Goal: Check status: Check status

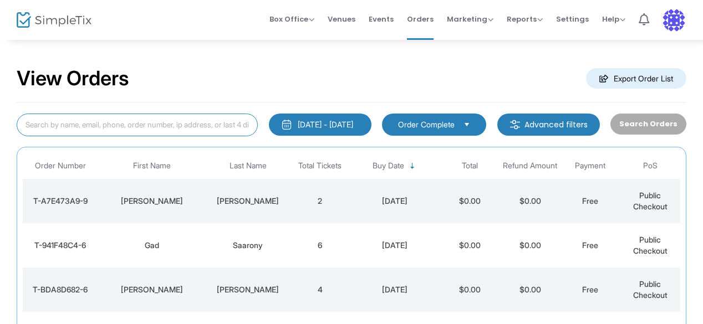
click at [121, 127] on input at bounding box center [137, 125] width 241 height 23
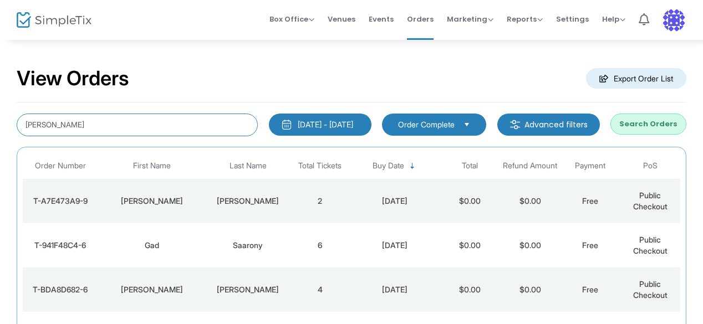
type input "[PERSON_NAME]"
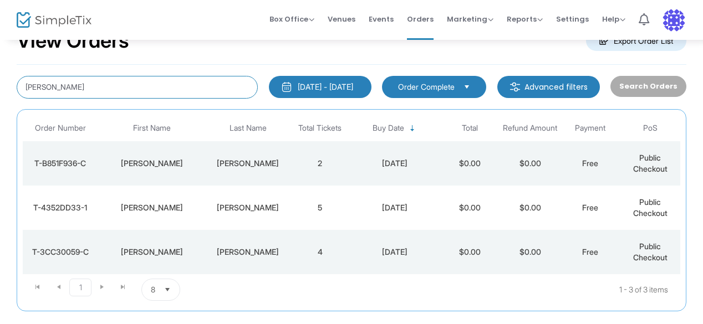
scroll to position [55, 0]
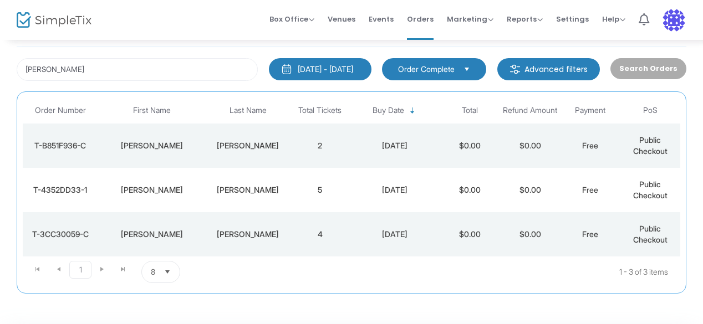
click at [308, 151] on td "2" at bounding box center [320, 146] width 60 height 44
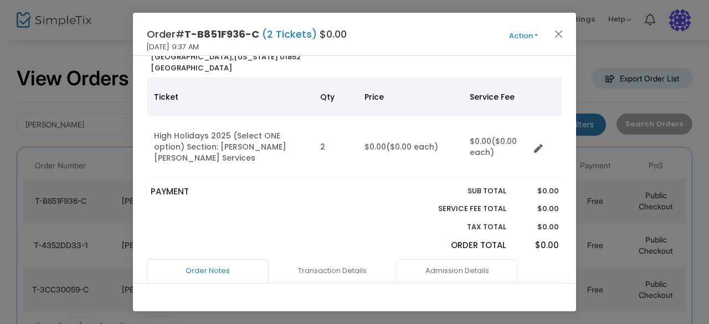
scroll to position [111, 0]
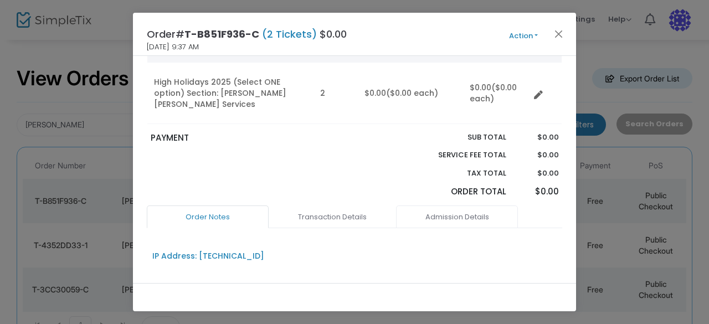
click at [463, 206] on link "Admission Details" at bounding box center [457, 217] width 122 height 23
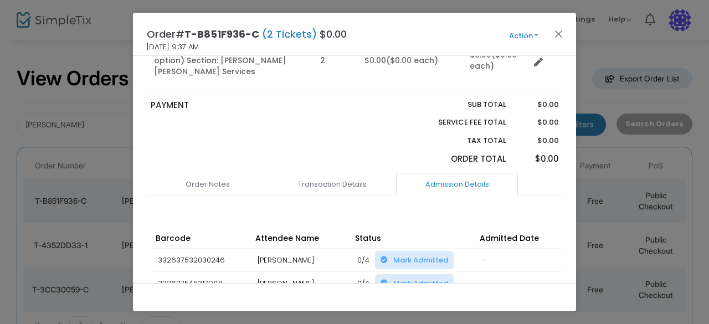
scroll to position [166, 0]
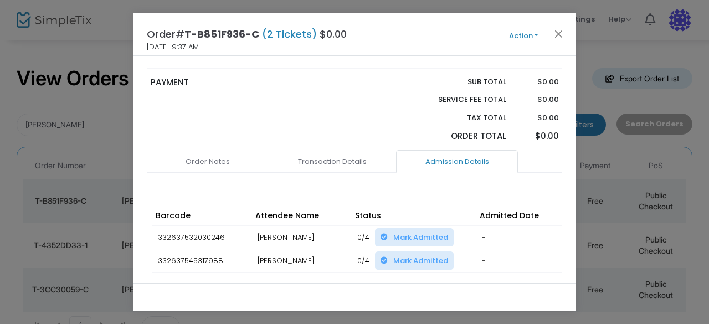
click at [405, 232] on span "Mark Admitted" at bounding box center [420, 237] width 55 height 11
click at [313, 76] on p "PAYMENT" at bounding box center [250, 82] width 199 height 13
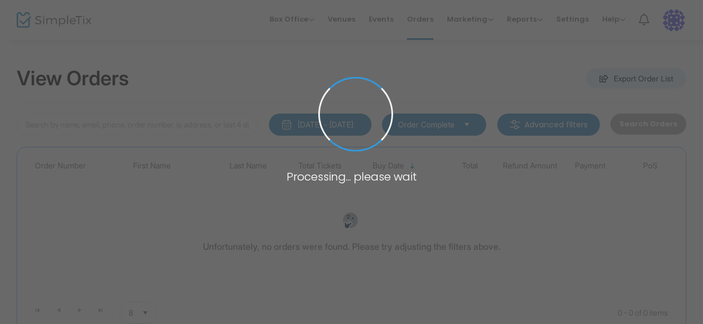
type input "silverman"
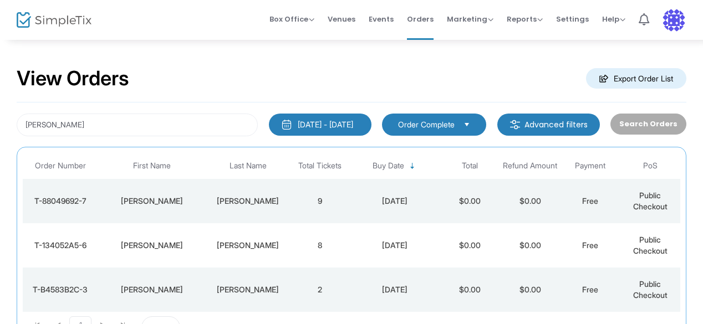
click at [261, 236] on td "Silverman" at bounding box center [248, 245] width 84 height 44
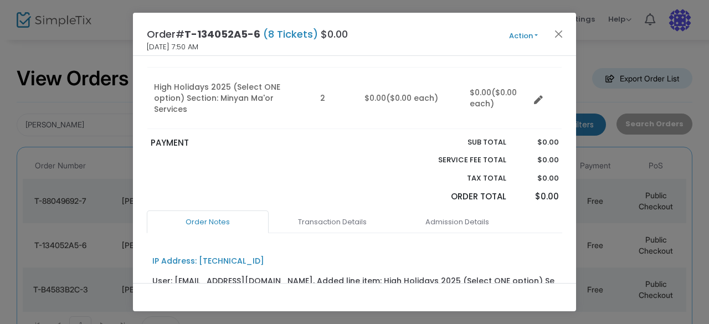
scroll to position [222, 0]
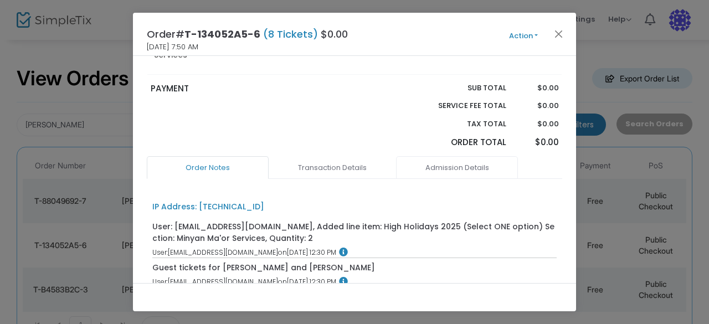
click at [447, 156] on link "Admission Details" at bounding box center [457, 167] width 122 height 23
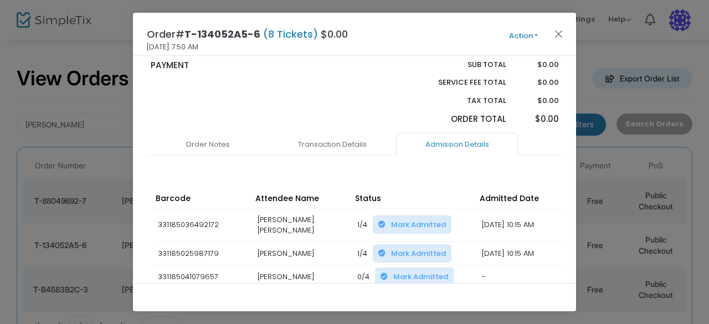
scroll to position [277, 0]
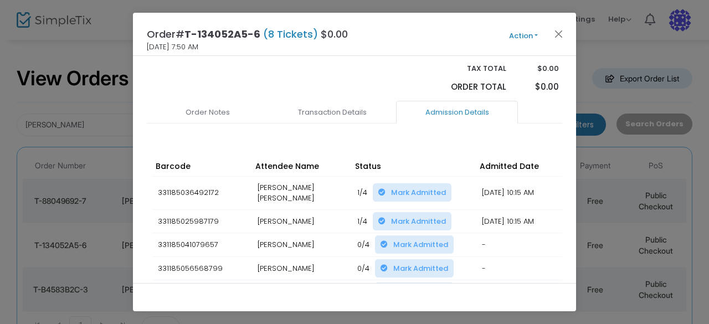
click at [409, 239] on span "Mark Admitted" at bounding box center [420, 244] width 55 height 11
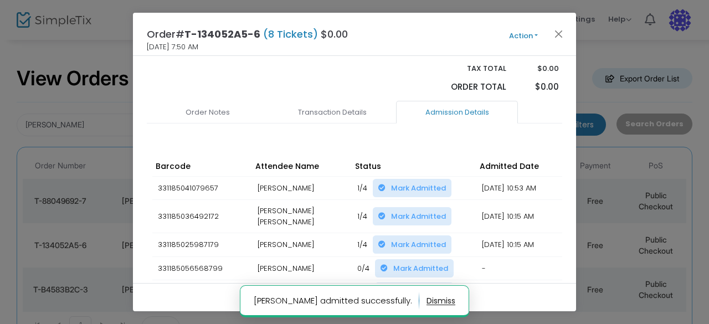
click at [396, 286] on span "Mark Admitted" at bounding box center [420, 291] width 55 height 11
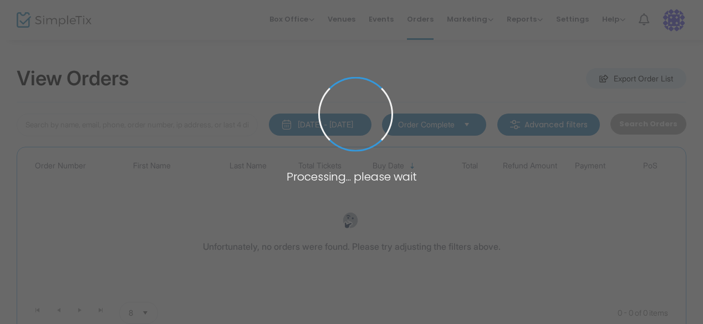
type input "gerard"
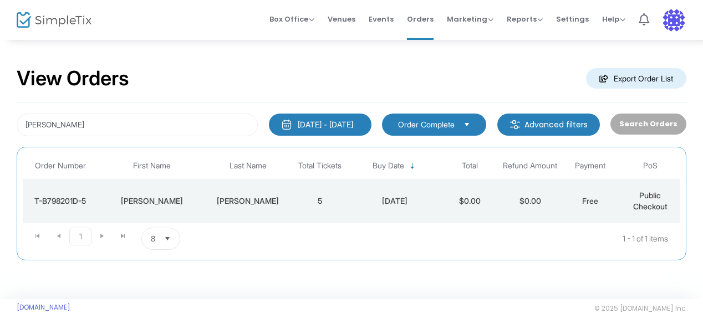
click at [244, 198] on div "Gerard" at bounding box center [247, 201] width 79 height 11
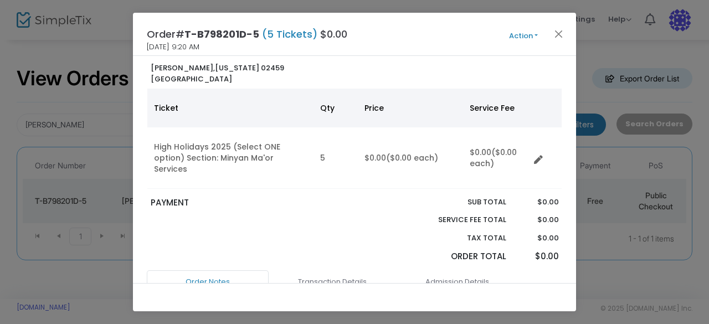
scroll to position [111, 0]
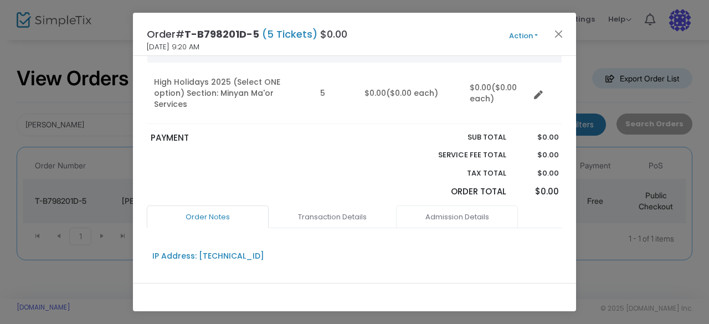
click at [440, 207] on link "Admission Details" at bounding box center [457, 217] width 122 height 23
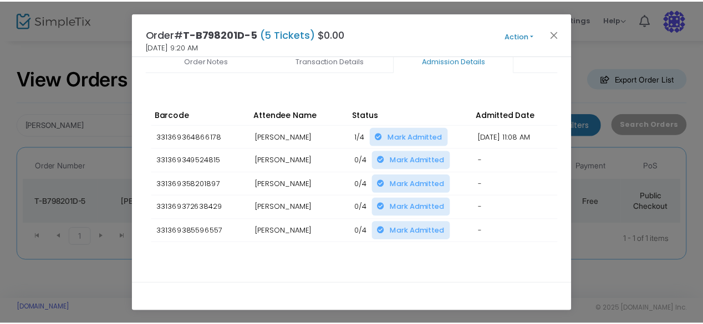
scroll to position [275, 0]
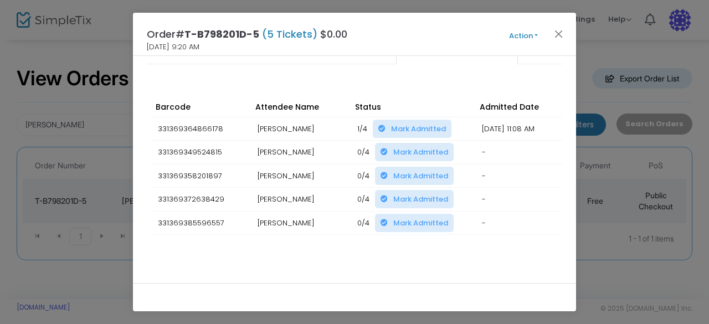
click at [398, 147] on span "Mark Admitted" at bounding box center [420, 152] width 55 height 11
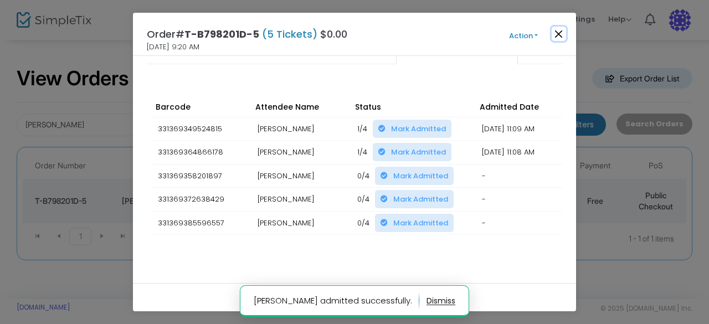
click at [561, 34] on button "Close" at bounding box center [559, 34] width 14 height 14
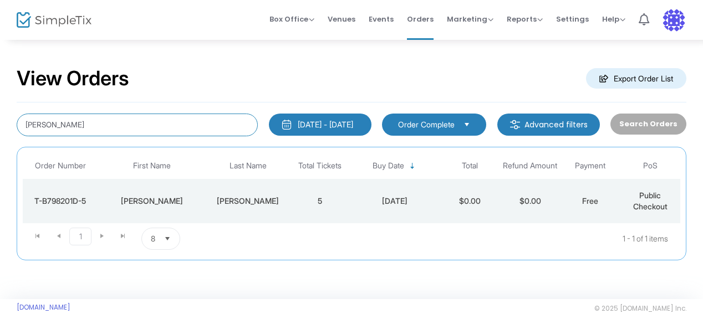
drag, startPoint x: 85, startPoint y: 121, endPoint x: 12, endPoint y: 121, distance: 73.1
click at [12, 121] on div "gerard" at bounding box center [137, 125] width 252 height 23
type input "sarel"
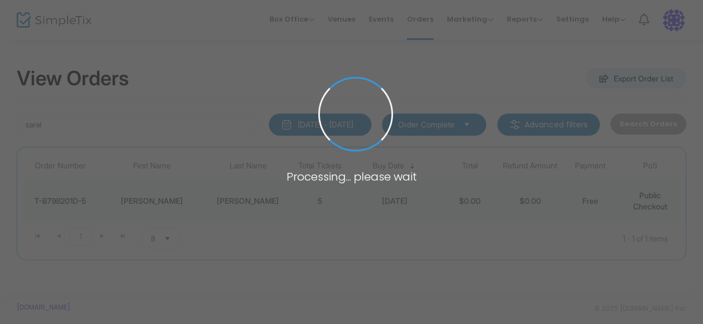
click at [460, 236] on span at bounding box center [351, 162] width 703 height 324
click at [398, 214] on span at bounding box center [351, 162] width 703 height 324
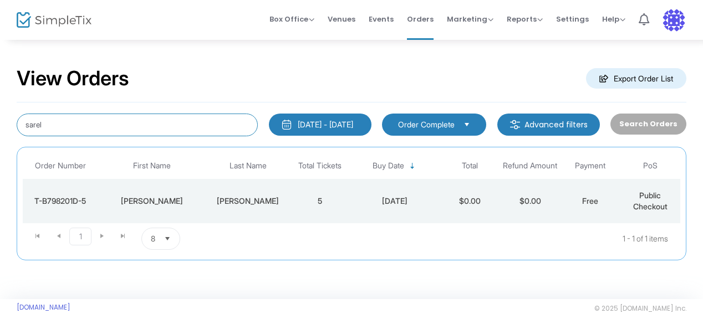
click at [73, 129] on input "sarel" at bounding box center [137, 125] width 241 height 23
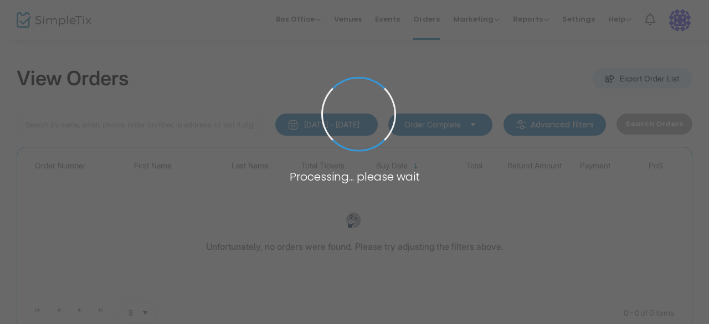
type input "sarel"
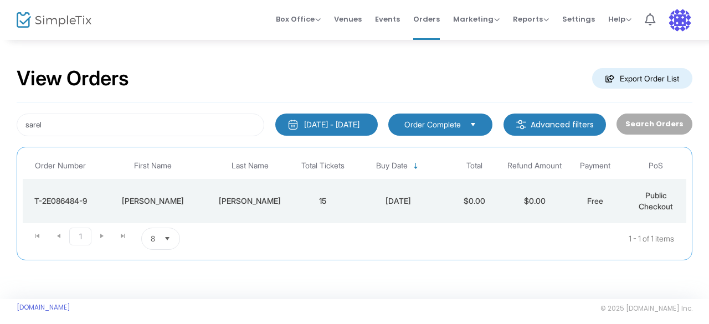
click at [269, 196] on div "[PERSON_NAME]" at bounding box center [250, 201] width 79 height 11
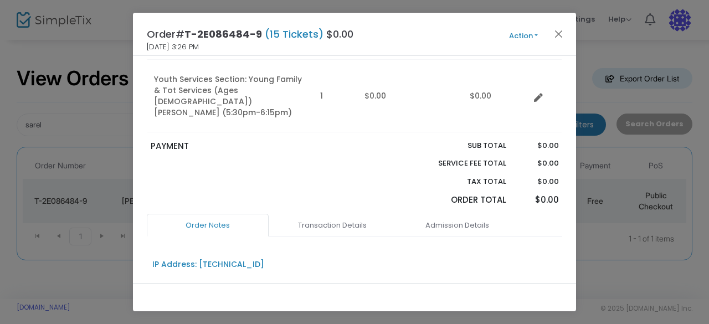
scroll to position [645, 0]
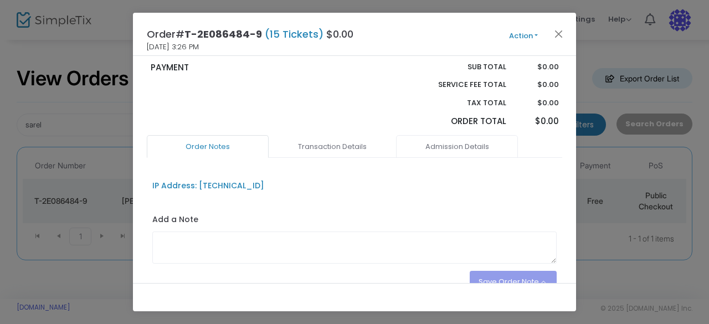
click at [460, 135] on link "Admission Details" at bounding box center [457, 146] width 122 height 23
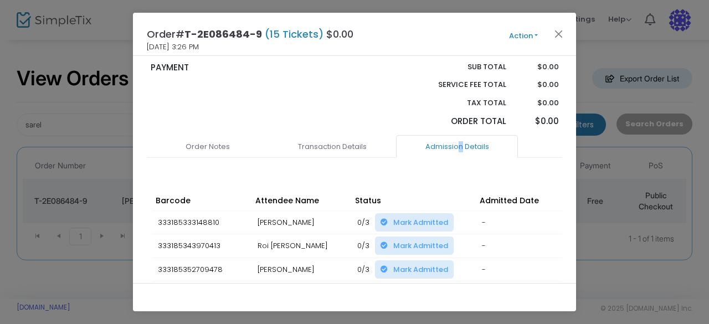
scroll to position [700, 0]
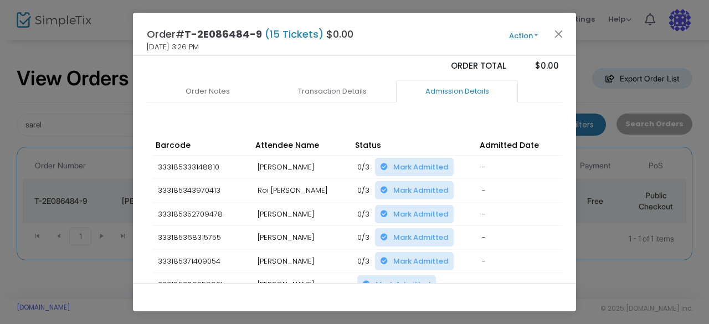
click at [401, 185] on span "Mark Admitted" at bounding box center [420, 190] width 55 height 11
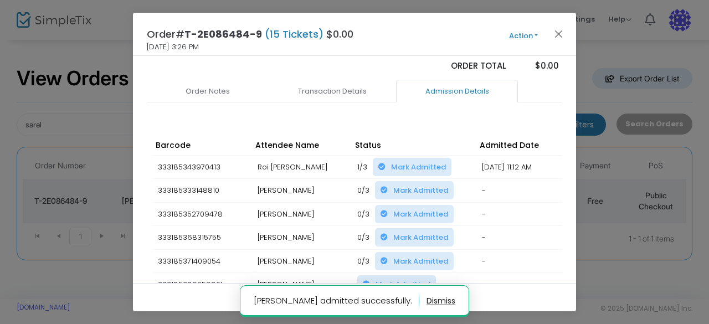
click at [406, 209] on span "Mark Admitted" at bounding box center [420, 214] width 55 height 11
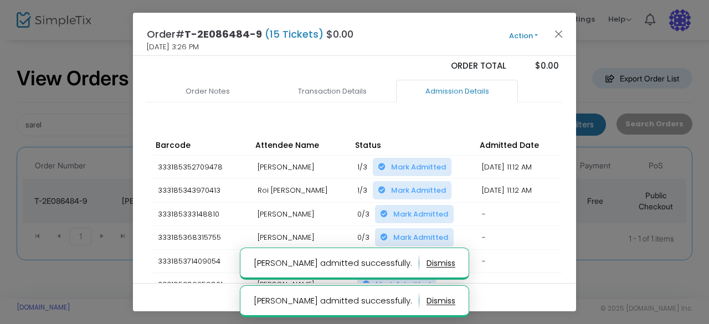
click at [410, 232] on span "Mark Admitted" at bounding box center [420, 237] width 55 height 11
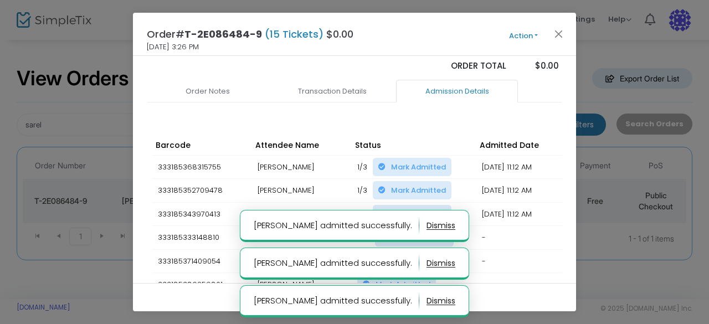
click at [410, 256] on span "Mark Admitted" at bounding box center [420, 261] width 55 height 11
click at [560, 35] on button "Close" at bounding box center [559, 34] width 14 height 14
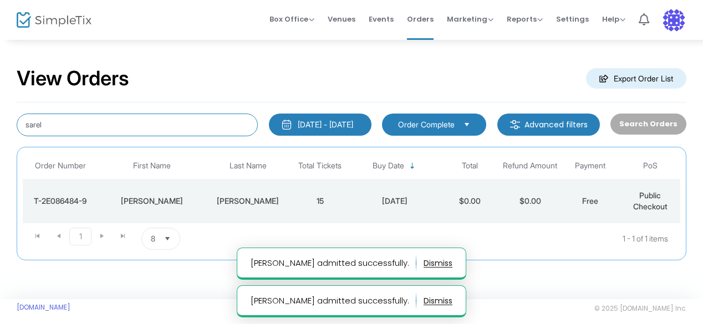
drag, startPoint x: 114, startPoint y: 128, endPoint x: 0, endPoint y: 91, distance: 119.5
click at [0, 91] on div "View Orders Export Order List sarel 6/23/2025 - 9/23/2025 Last 30 Days Today Ye…" at bounding box center [351, 169] width 703 height 260
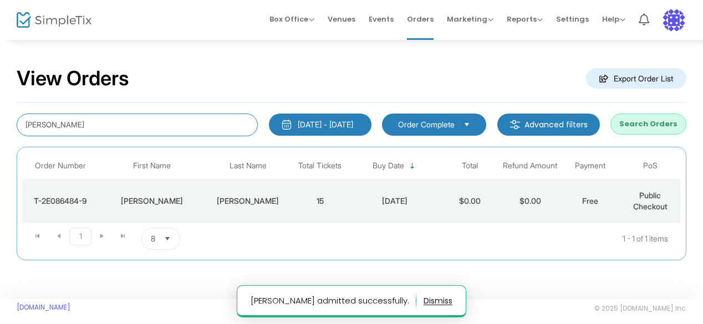
type input "shaw"
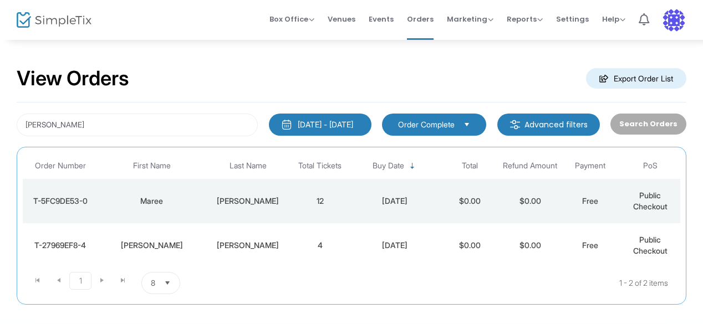
click at [295, 206] on td "12" at bounding box center [320, 201] width 60 height 44
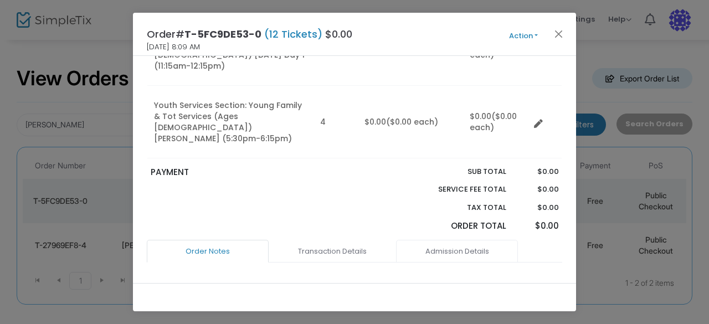
click at [446, 240] on link "Admission Details" at bounding box center [457, 251] width 122 height 23
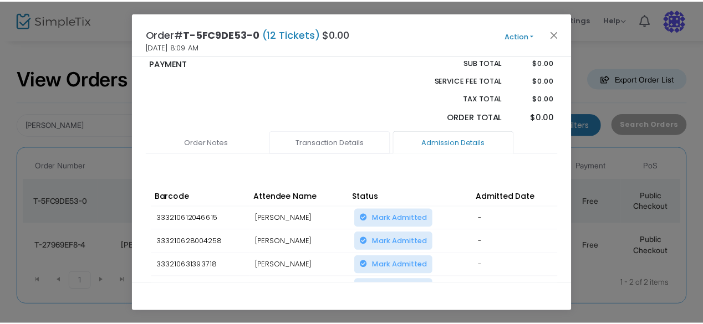
scroll to position [332, 0]
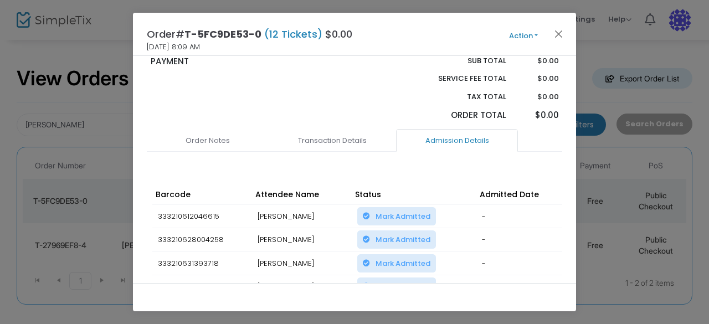
click at [401, 211] on span "Mark Admitted" at bounding box center [403, 216] width 55 height 11
click at [395, 258] on span "Mark Admitted" at bounding box center [403, 263] width 55 height 11
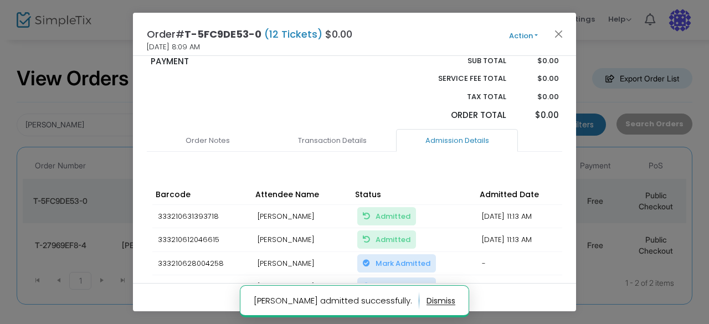
click at [379, 282] on span "Mark Admitted" at bounding box center [403, 287] width 55 height 11
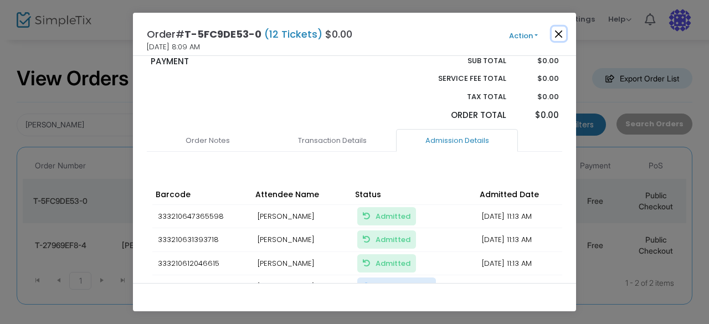
click at [559, 34] on button "Close" at bounding box center [559, 34] width 14 height 14
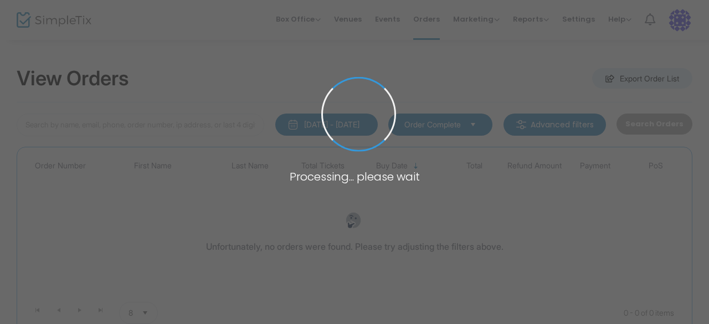
type input "sarel"
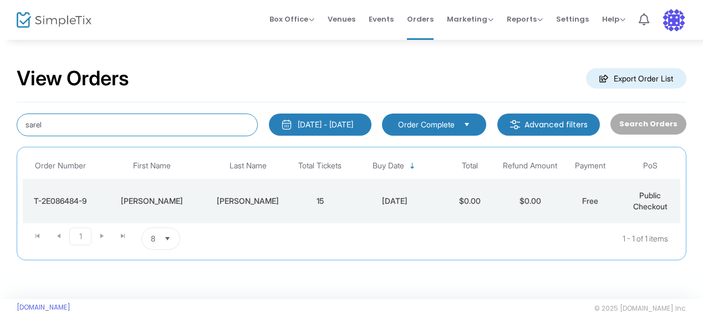
drag, startPoint x: 96, startPoint y: 131, endPoint x: 0, endPoint y: 109, distance: 98.4
click at [0, 109] on div "View Orders Export Order List sarel 6/23/2025 - 9/23/2025 Last 30 Days Today Ye…" at bounding box center [351, 169] width 703 height 260
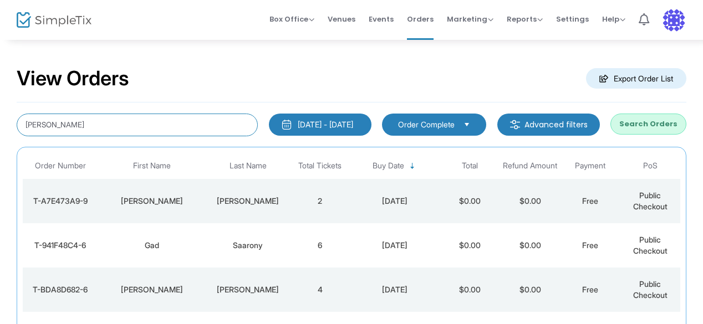
type input "alford"
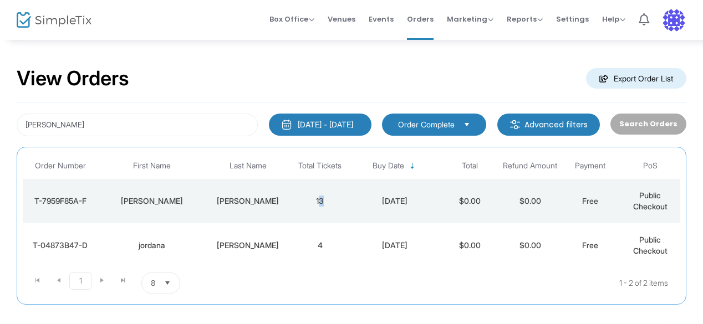
click at [321, 212] on td "13" at bounding box center [320, 201] width 60 height 44
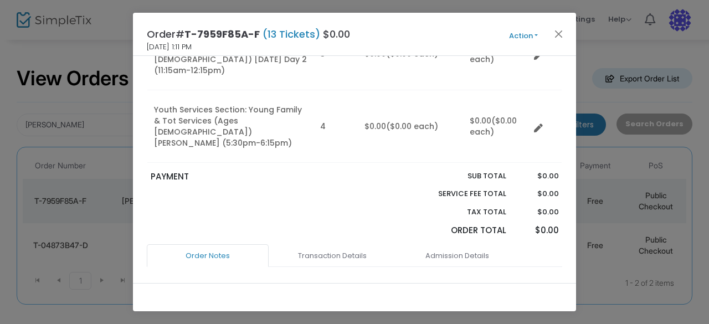
scroll to position [332, 0]
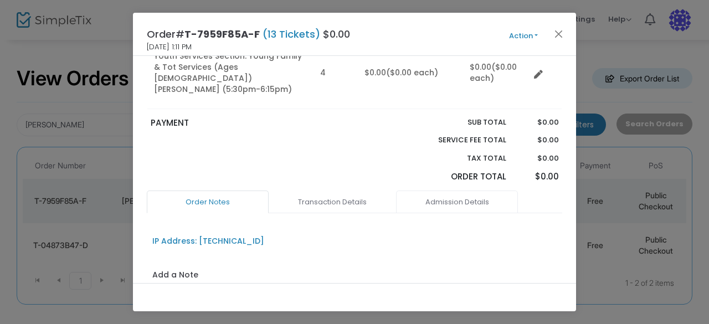
click at [446, 191] on link "Admission Details" at bounding box center [457, 202] width 122 height 23
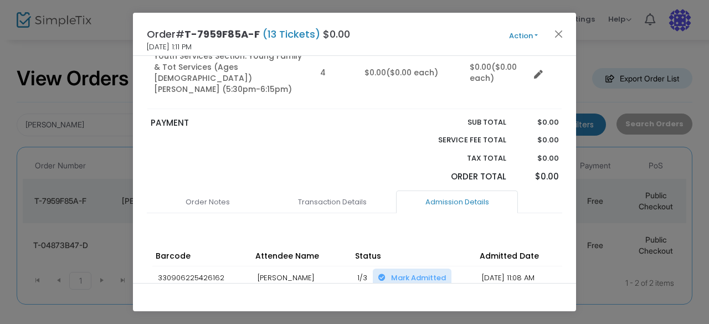
scroll to position [388, 0]
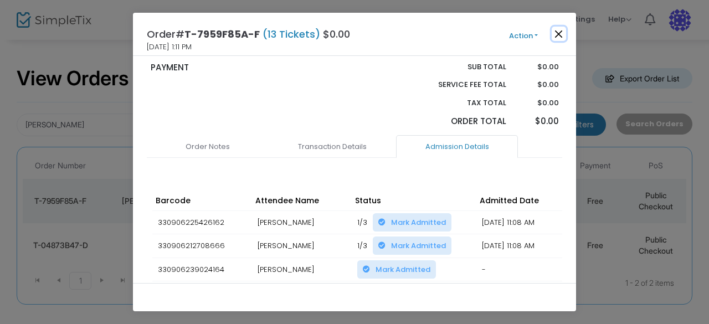
click at [557, 33] on button "Close" at bounding box center [559, 34] width 14 height 14
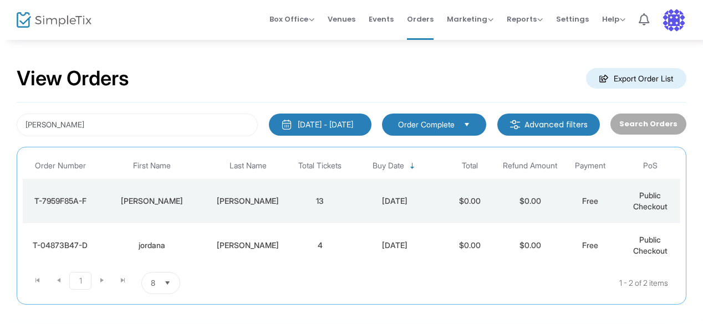
click at [232, 237] on td "Demsky alford" at bounding box center [248, 245] width 84 height 44
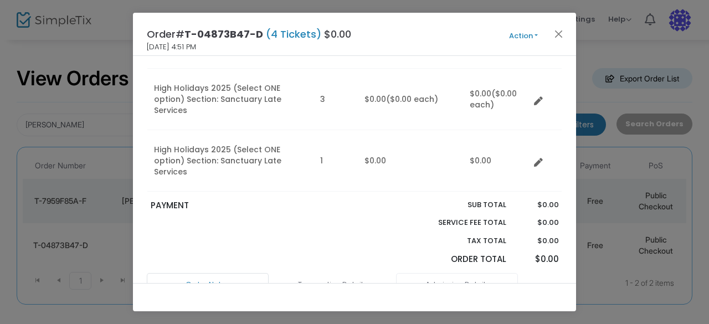
click at [467, 273] on link "Admission Details" at bounding box center [457, 284] width 122 height 23
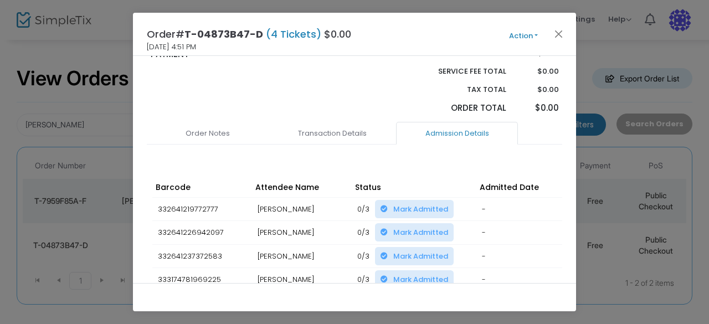
scroll to position [332, 0]
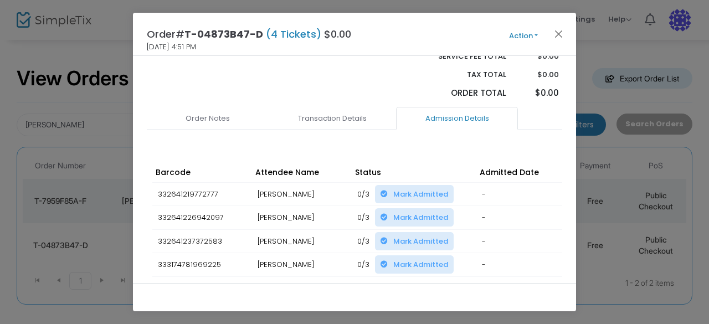
click at [401, 212] on span "Mark Admitted" at bounding box center [420, 217] width 55 height 11
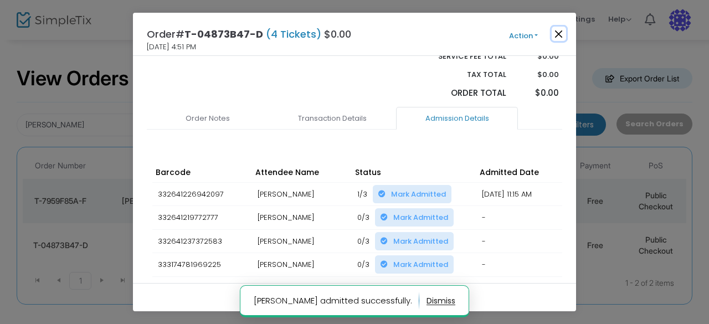
click at [554, 34] on button "Close" at bounding box center [559, 34] width 14 height 14
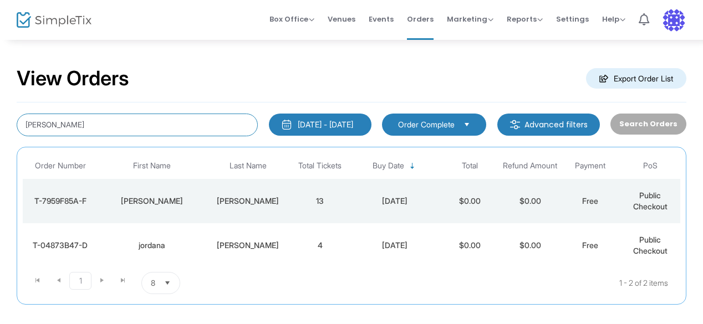
drag, startPoint x: 91, startPoint y: 120, endPoint x: 0, endPoint y: 117, distance: 91.5
click at [0, 117] on div "View Orders Export Order List alford 6/23/2025 - 9/23/2025 Last 30 Days Today Y…" at bounding box center [351, 191] width 703 height 305
type input "nislick"
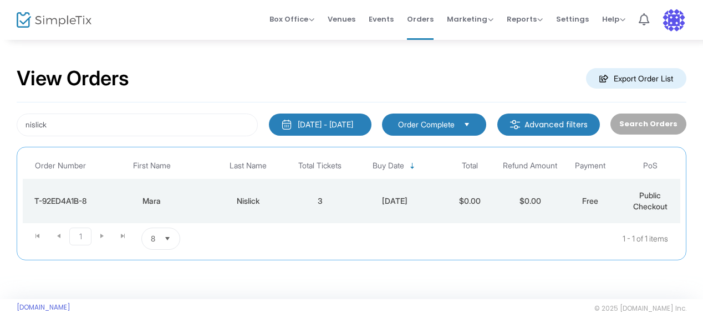
click at [238, 204] on div "Nislick" at bounding box center [247, 201] width 79 height 11
